Goal: Task Accomplishment & Management: Manage account settings

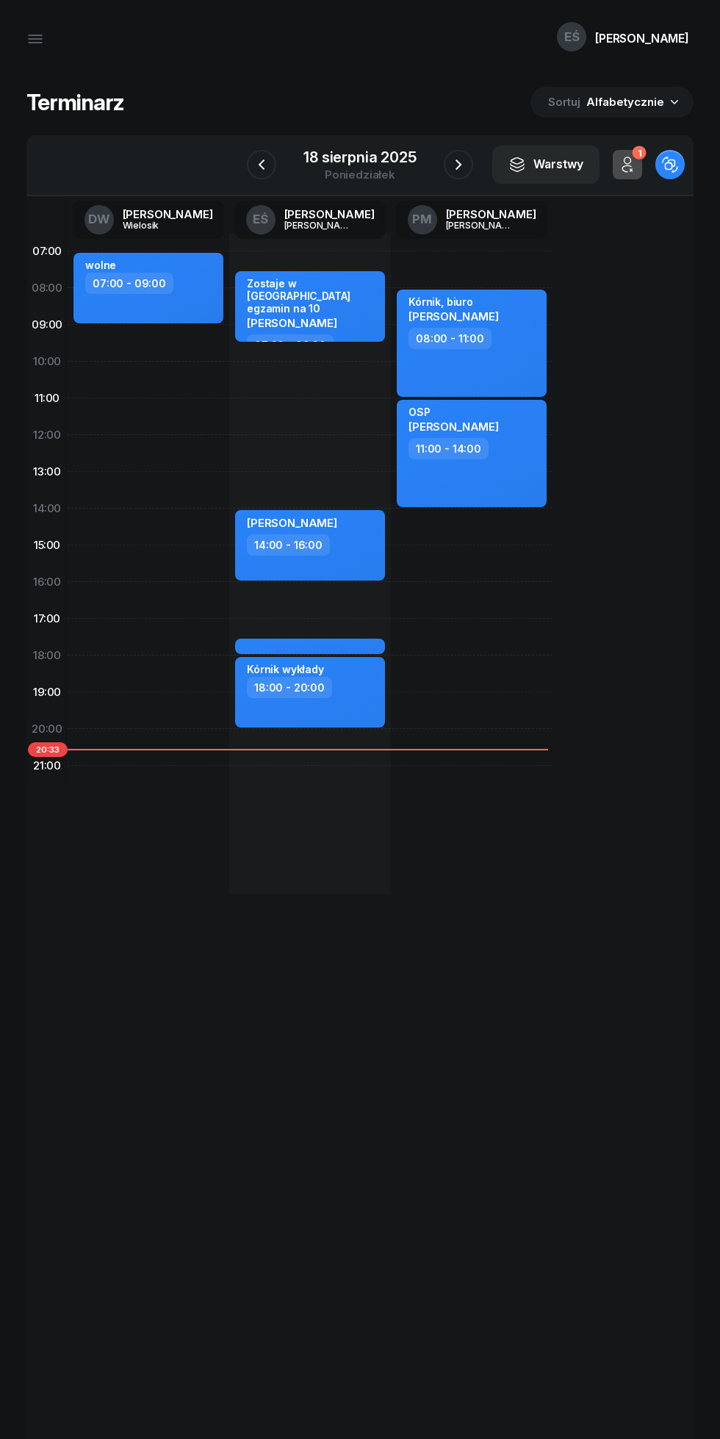
click at [262, 165] on icon "button" at bounding box center [262, 165] width 18 height 18
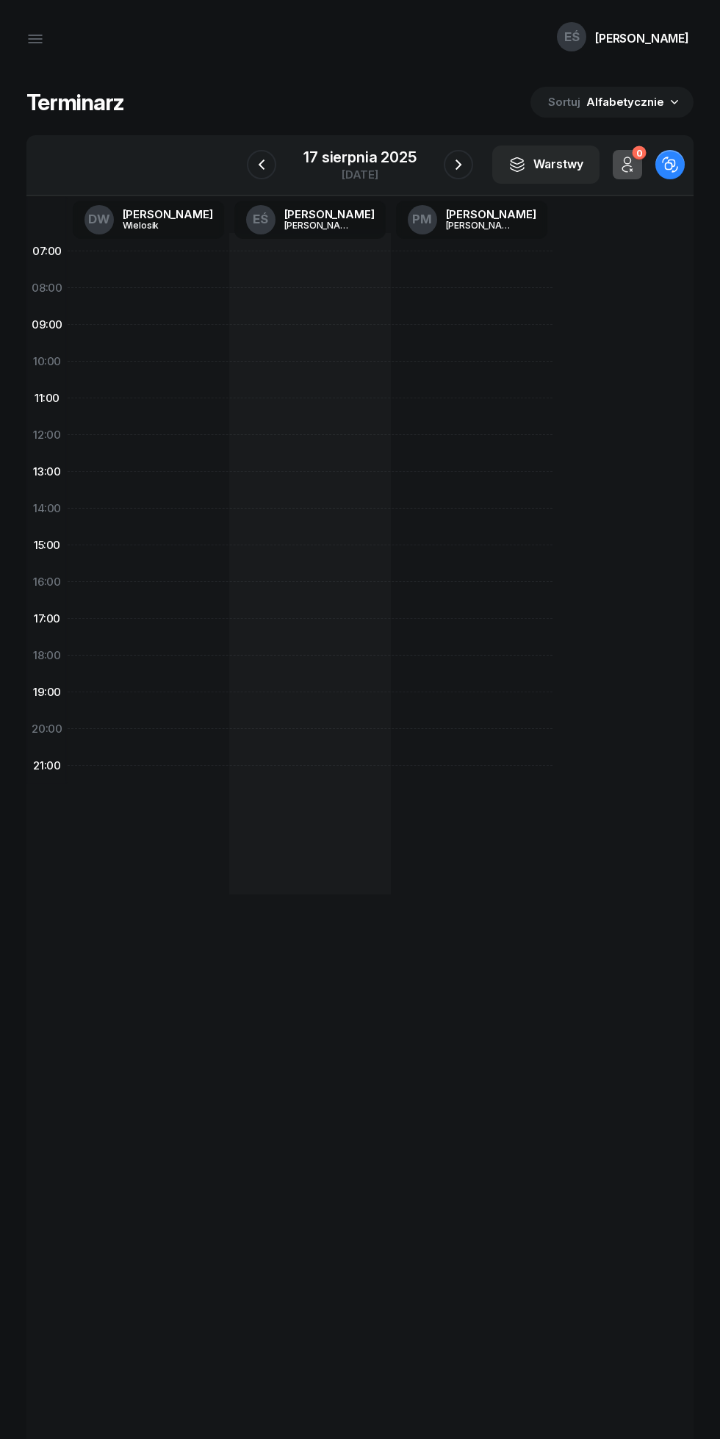
click at [459, 168] on icon "button" at bounding box center [459, 165] width 18 height 18
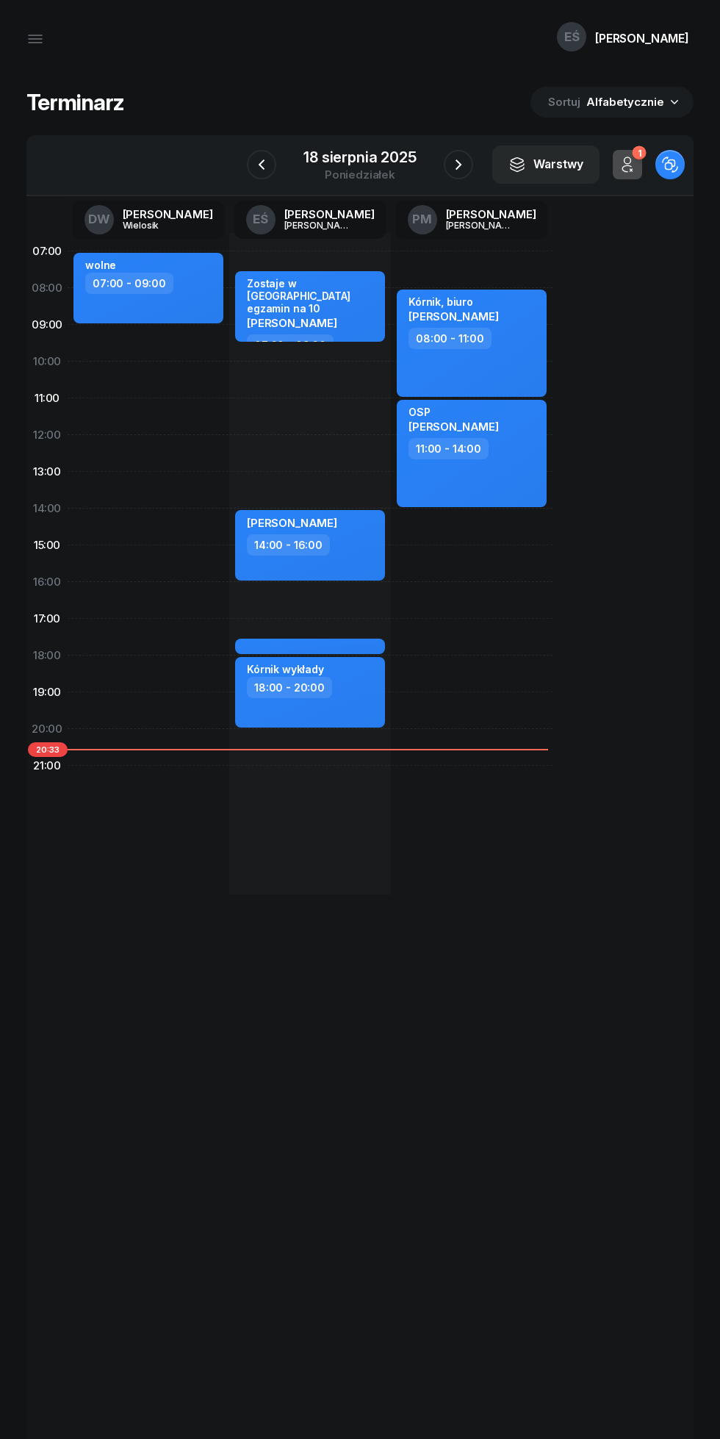
click at [320, 535] on div "14:00 - 16:00" at bounding box center [288, 544] width 83 height 21
select select "14"
select select "16"
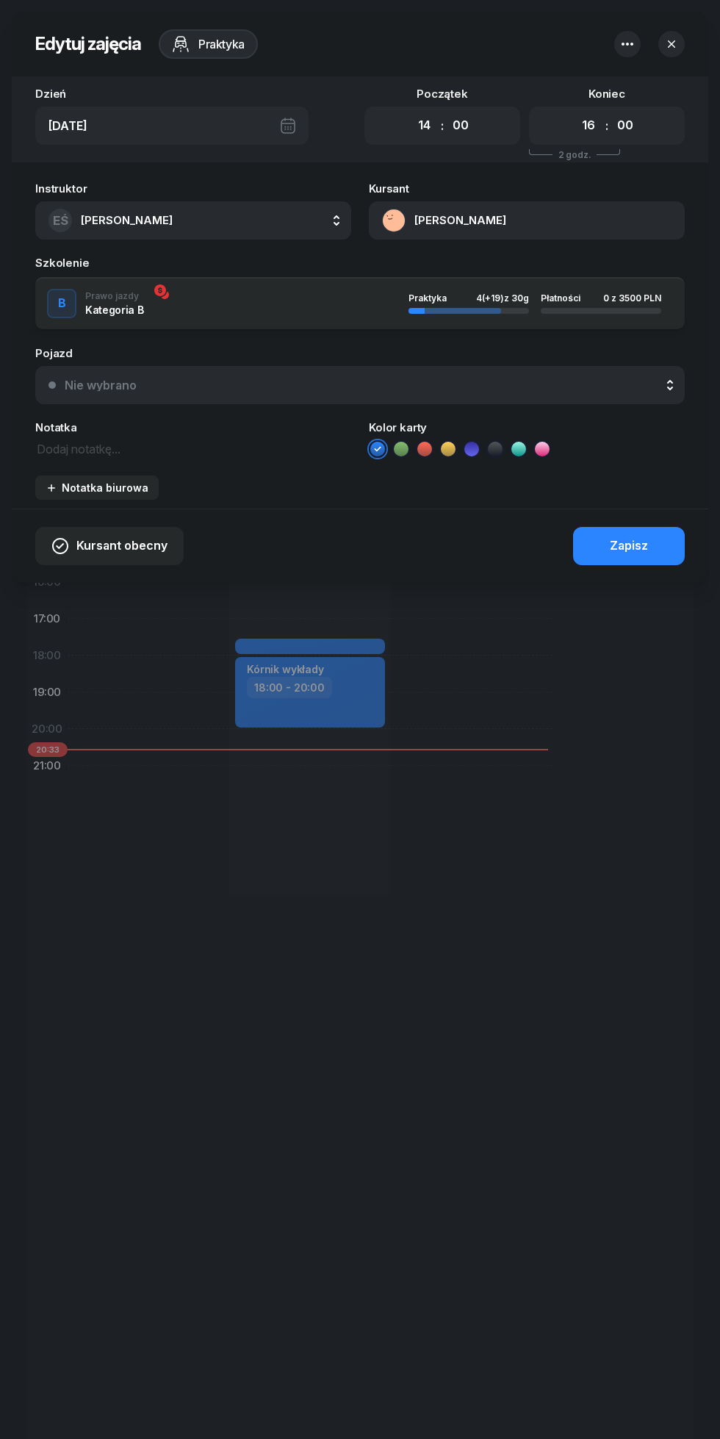
click at [628, 43] on icon "button" at bounding box center [628, 44] width 12 height 3
click at [354, 41] on header "Edytuj zajęcia Praktyka" at bounding box center [360, 44] width 697 height 65
click at [104, 553] on span "Kursant obecny" at bounding box center [121, 546] width 91 height 19
click at [72, 423] on div "My odwołaliśmy" at bounding box center [84, 421] width 89 height 19
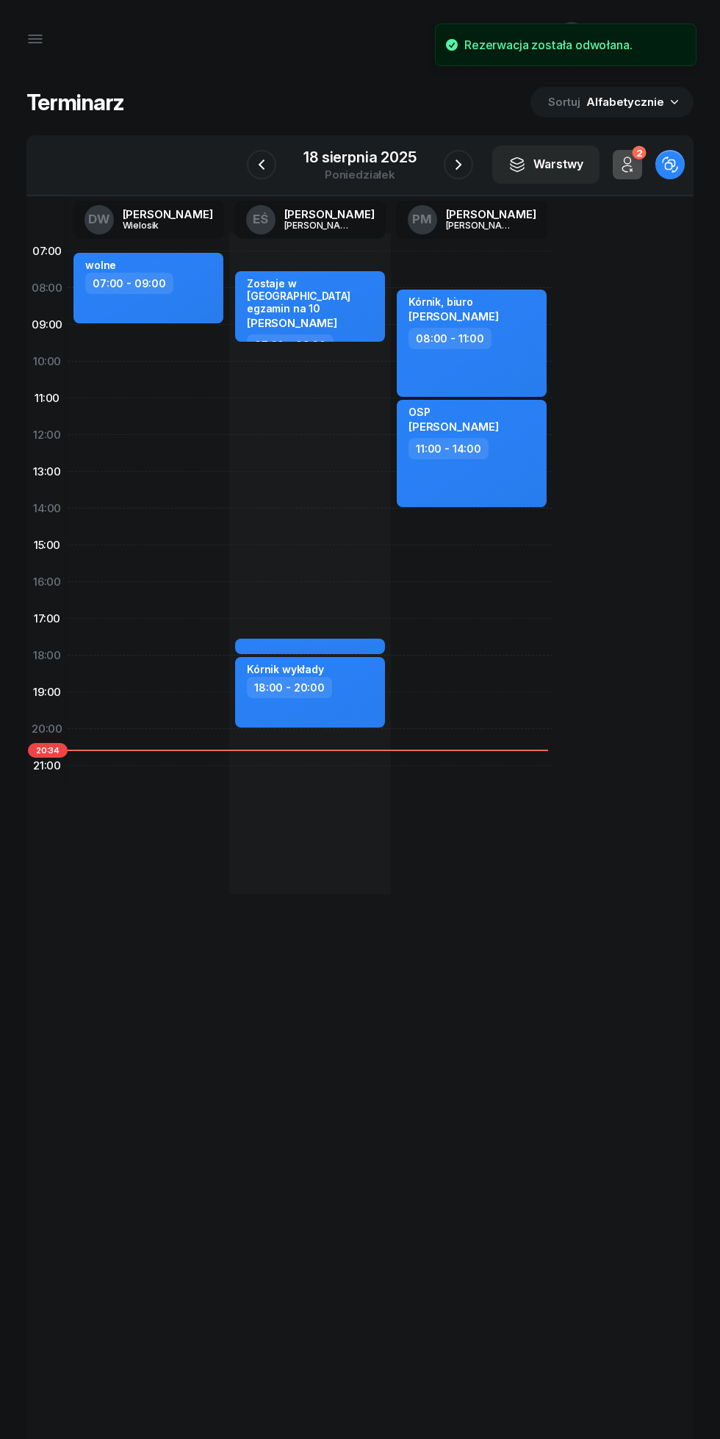
click at [456, 159] on icon "button" at bounding box center [459, 165] width 18 height 18
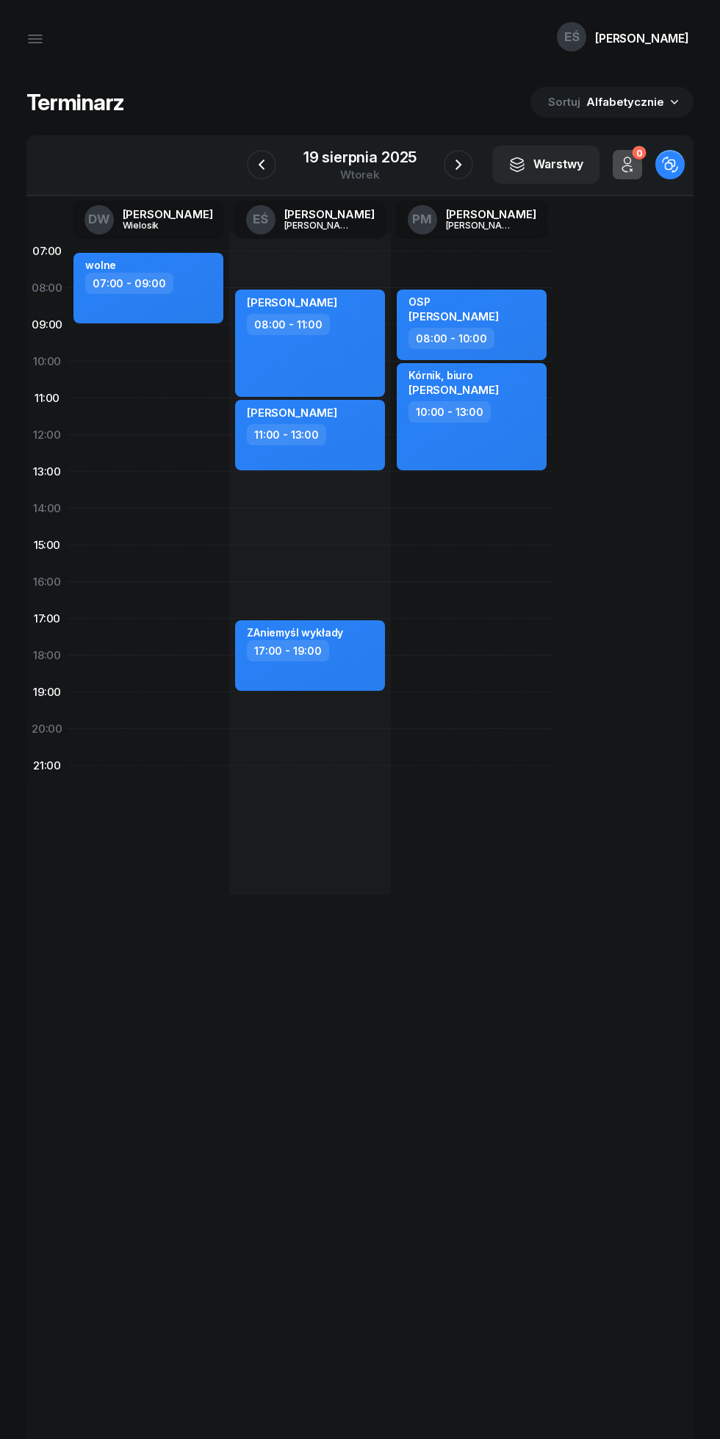
click at [334, 356] on div "[PERSON_NAME] 08:00 - 11:00" at bounding box center [310, 343] width 150 height 107
select select "08"
select select "11"
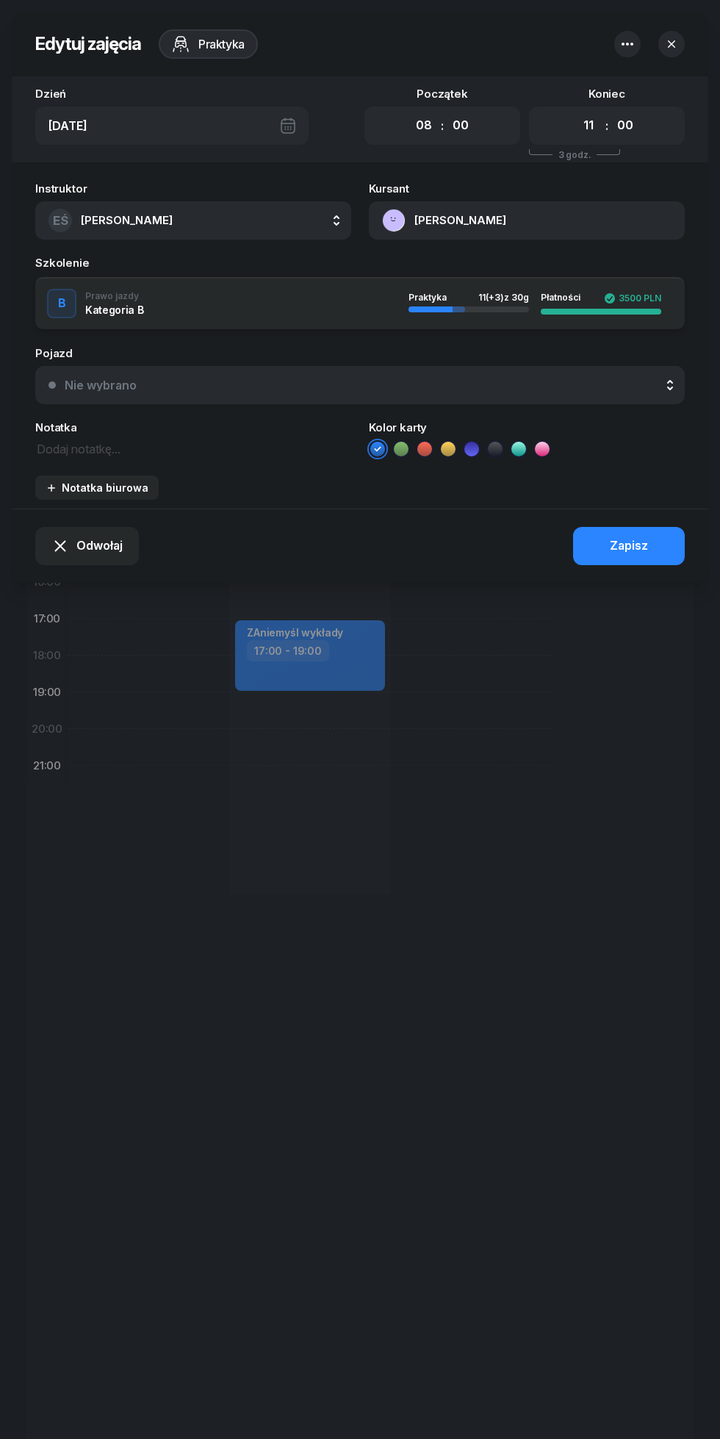
click at [82, 565] on button "Odwołaj" at bounding box center [87, 546] width 104 height 38
click at [37, 429] on div "My odwołaliśmy" at bounding box center [79, 421] width 89 height 19
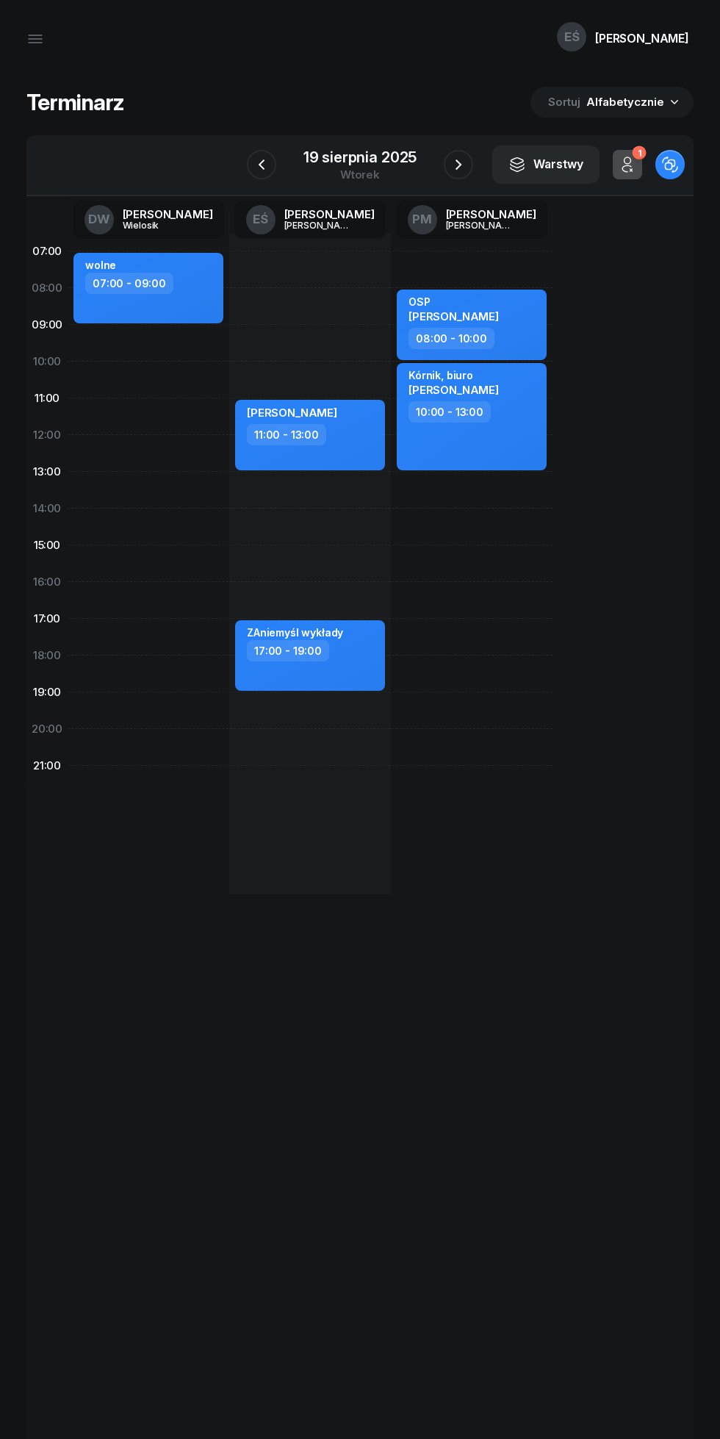
click at [459, 165] on icon "button" at bounding box center [459, 165] width 18 height 18
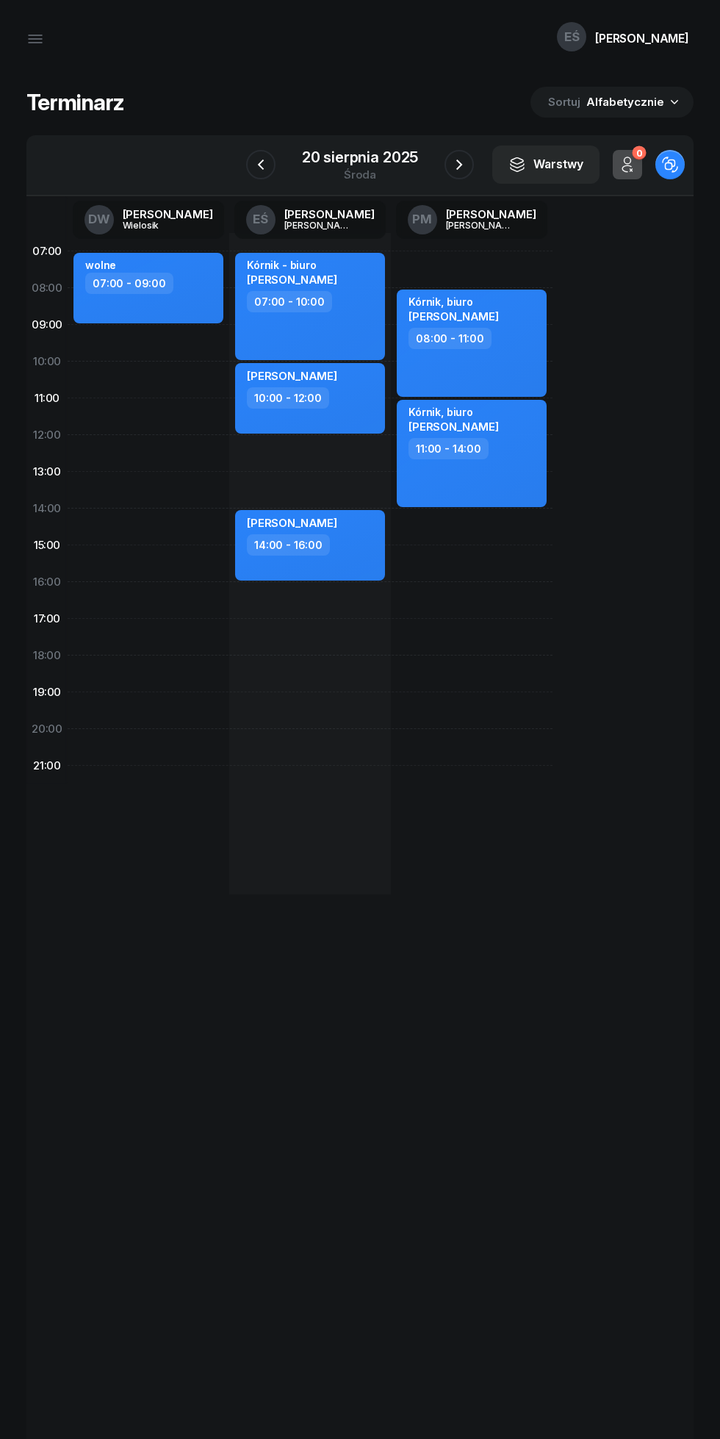
click at [253, 158] on icon "button" at bounding box center [261, 165] width 18 height 18
